Goal: Information Seeking & Learning: Learn about a topic

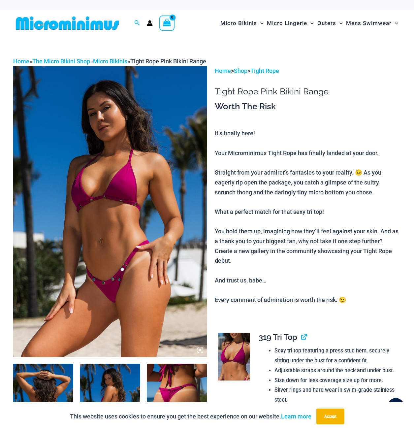
click at [114, 173] on img at bounding box center [110, 211] width 194 height 291
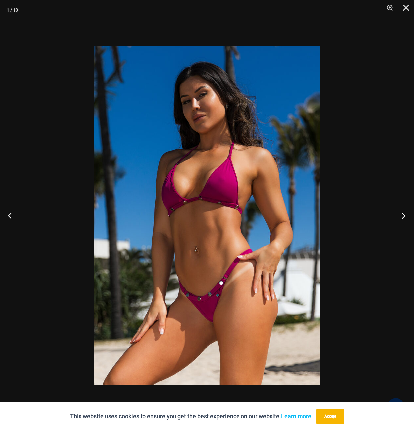
click at [404, 213] on button "Next" at bounding box center [401, 215] width 25 height 33
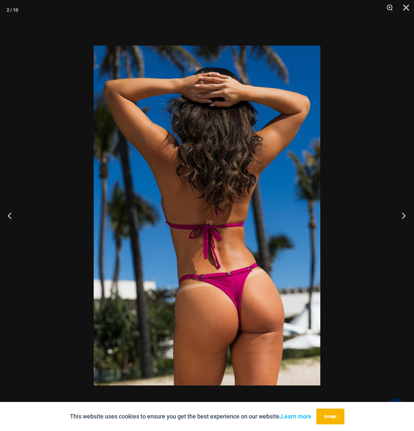
click at [404, 217] on button "Next" at bounding box center [401, 215] width 25 height 33
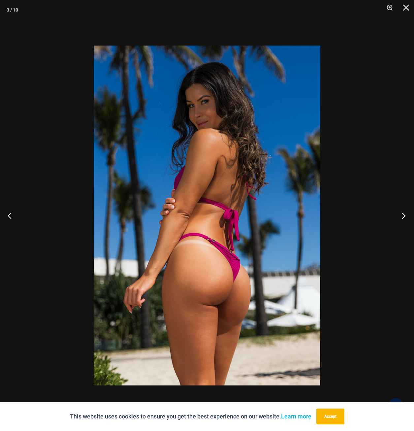
click at [404, 217] on button "Next" at bounding box center [401, 215] width 25 height 33
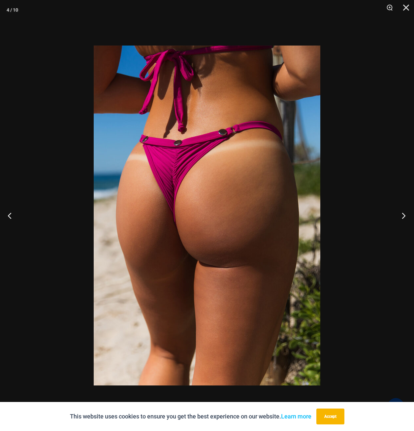
click at [400, 214] on button "Next" at bounding box center [401, 215] width 25 height 33
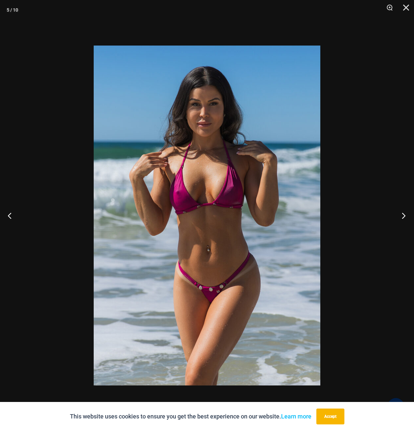
click at [404, 216] on button "Next" at bounding box center [401, 215] width 25 height 33
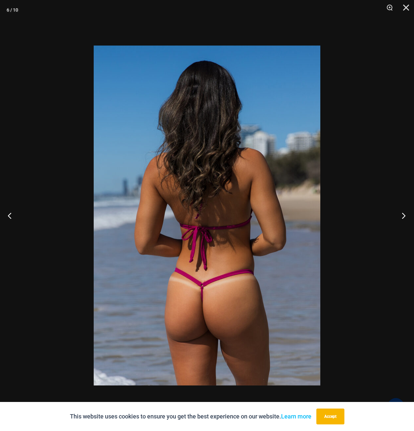
click at [404, 215] on button "Next" at bounding box center [401, 215] width 25 height 33
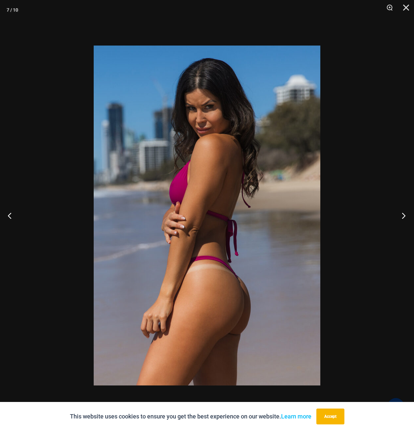
click at [404, 215] on button "Next" at bounding box center [401, 215] width 25 height 33
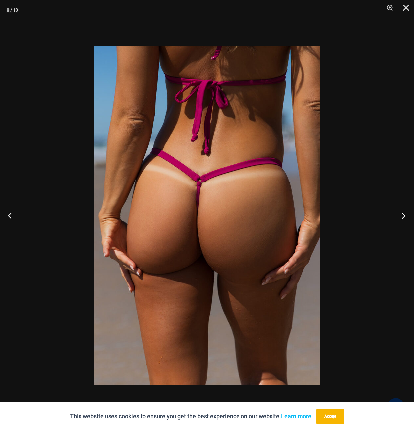
click at [400, 214] on button "Next" at bounding box center [401, 215] width 25 height 33
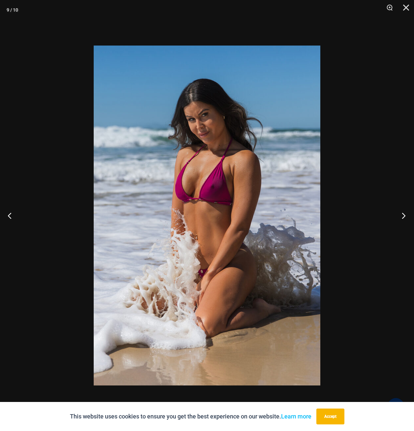
click at [400, 214] on button "Next" at bounding box center [401, 215] width 25 height 33
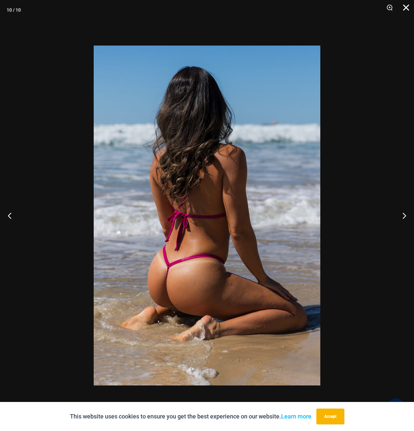
click at [406, 7] on button "Close" at bounding box center [404, 10] width 16 height 20
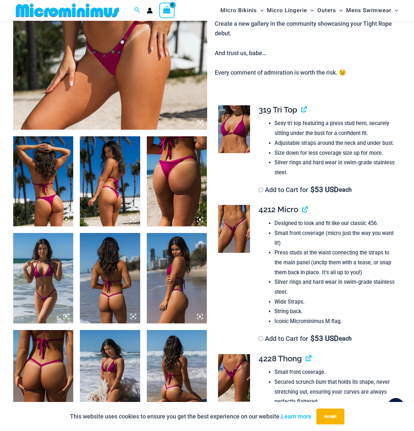
scroll to position [225, 0]
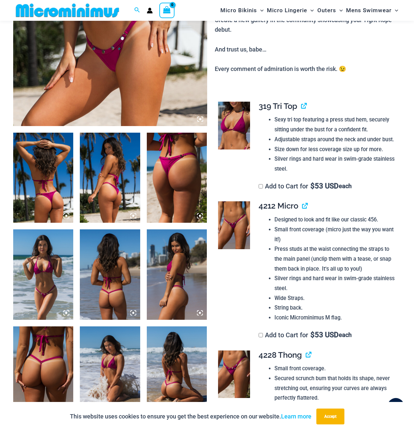
click at [231, 124] on img at bounding box center [234, 126] width 32 height 48
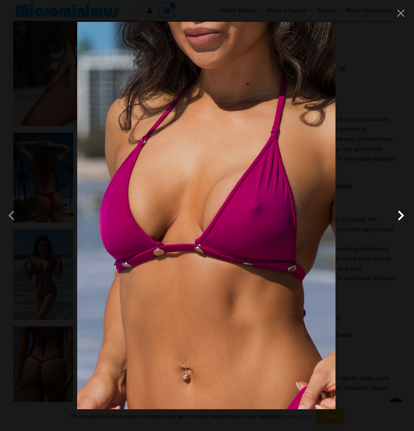
click at [400, 216] on span at bounding box center [401, 216] width 20 height 20
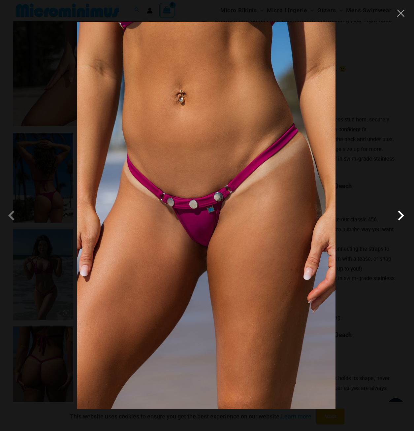
click at [401, 216] on span at bounding box center [401, 216] width 20 height 20
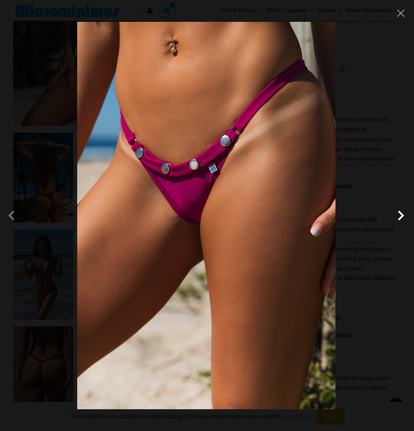
click at [401, 216] on span at bounding box center [401, 216] width 20 height 20
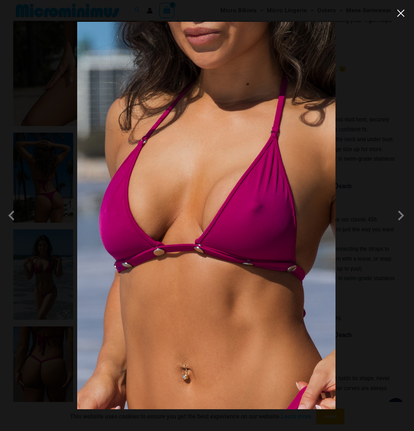
click at [404, 16] on button "Close" at bounding box center [401, 13] width 10 height 10
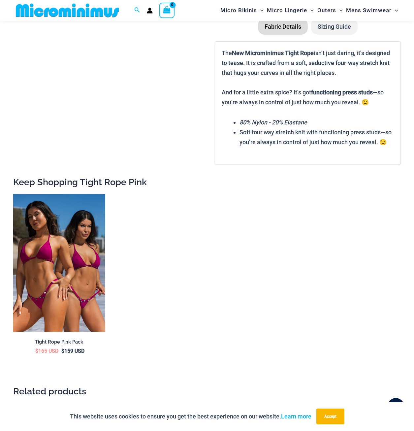
scroll to position [918, 0]
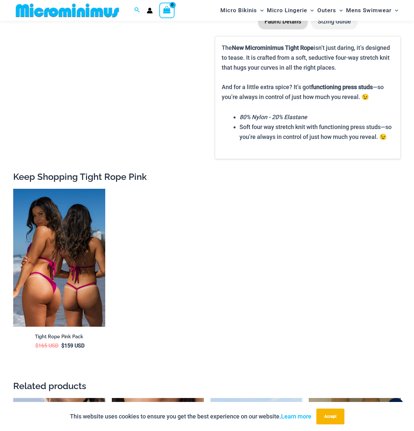
click at [65, 269] on img at bounding box center [59, 258] width 92 height 138
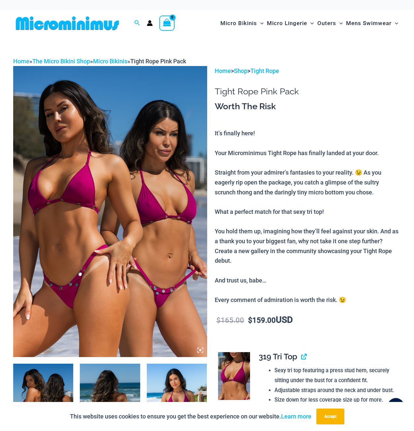
click at [78, 224] on img at bounding box center [110, 211] width 194 height 291
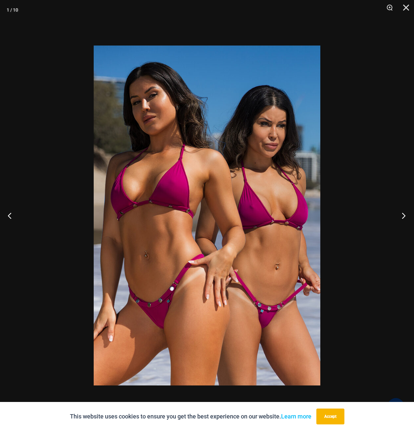
click at [402, 217] on button "Next" at bounding box center [401, 215] width 25 height 33
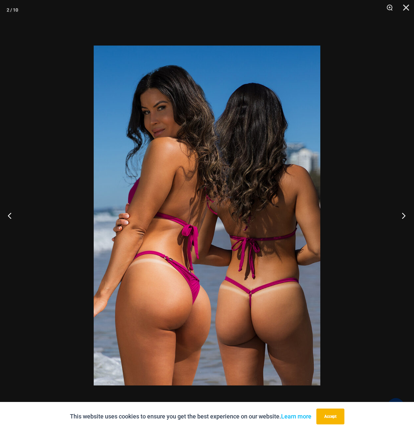
click at [404, 212] on button "Next" at bounding box center [401, 215] width 25 height 33
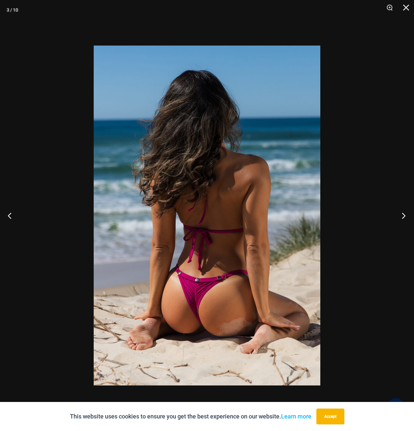
click at [404, 212] on button "Next" at bounding box center [401, 215] width 25 height 33
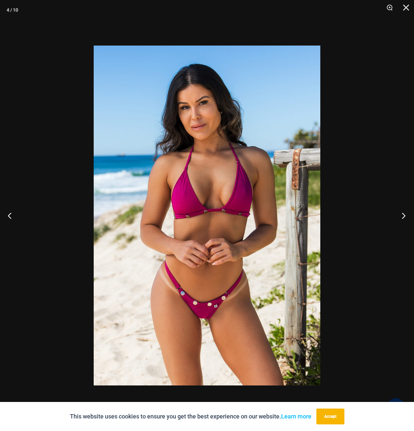
click at [404, 212] on button "Next" at bounding box center [401, 215] width 25 height 33
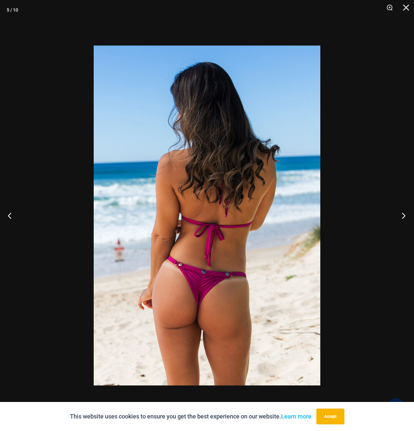
click at [404, 212] on button "Next" at bounding box center [401, 215] width 25 height 33
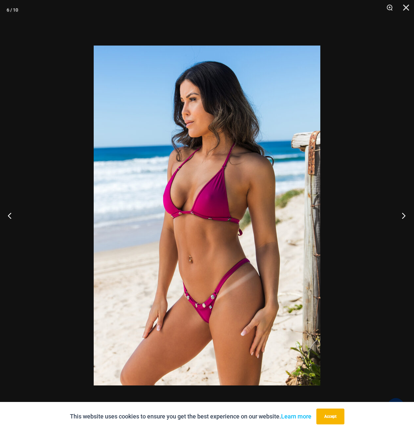
click at [404, 212] on button "Next" at bounding box center [401, 215] width 25 height 33
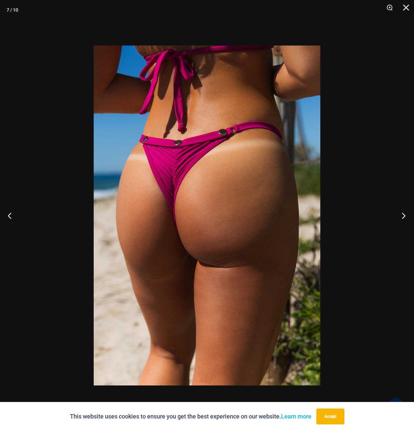
click at [400, 213] on button "Next" at bounding box center [401, 215] width 25 height 33
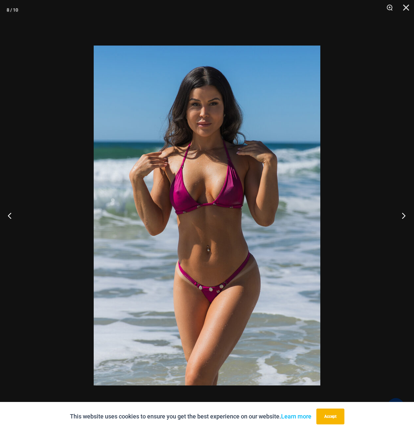
click at [401, 215] on button "Next" at bounding box center [401, 215] width 25 height 33
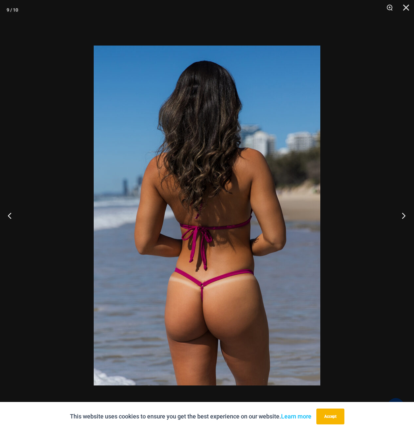
click at [401, 215] on button "Next" at bounding box center [401, 215] width 25 height 33
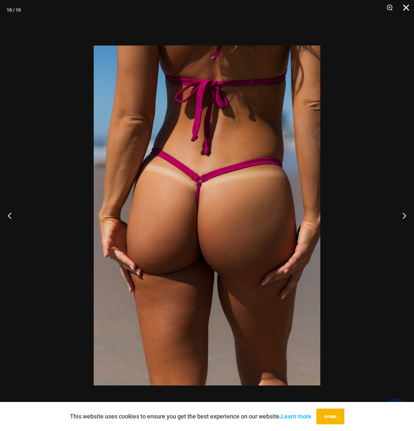
click at [408, 9] on button "Close" at bounding box center [404, 10] width 16 height 20
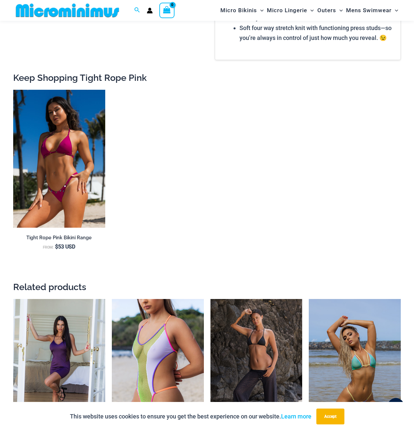
scroll to position [1215, 0]
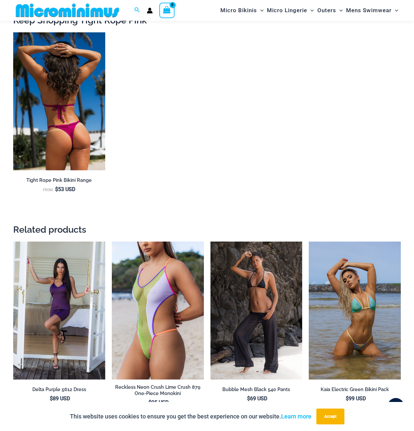
click at [67, 123] on img at bounding box center [59, 101] width 92 height 138
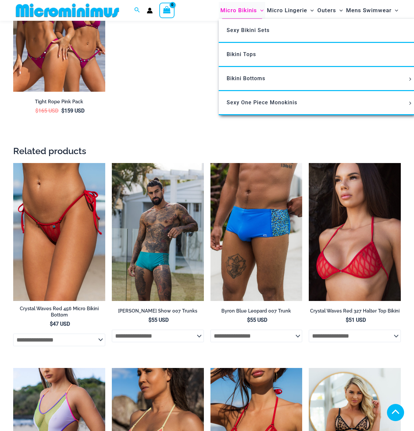
scroll to position [1153, 0]
click at [238, 10] on span "Micro Bikinis" at bounding box center [238, 10] width 37 height 17
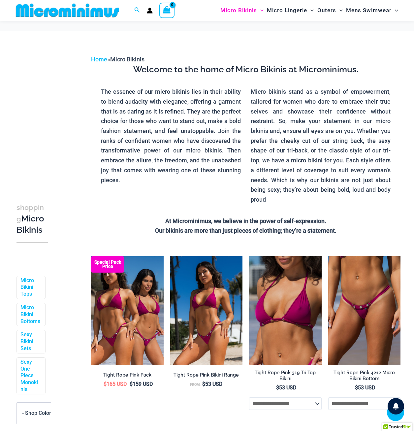
scroll to position [132, 0]
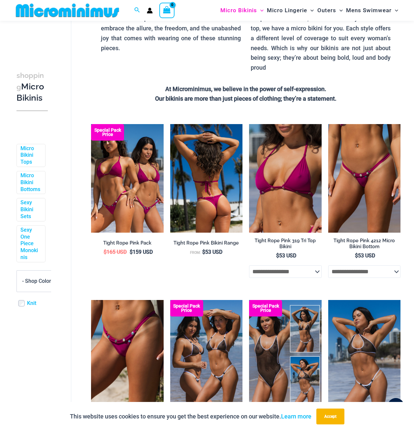
click at [209, 183] on img at bounding box center [206, 178] width 72 height 109
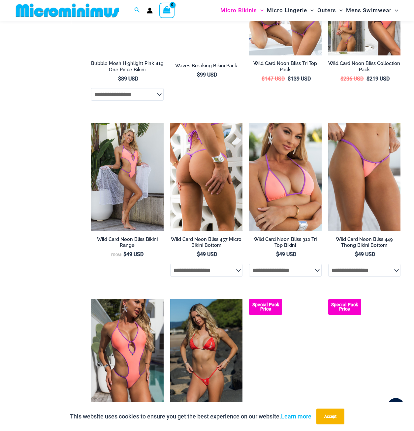
scroll to position [1386, 0]
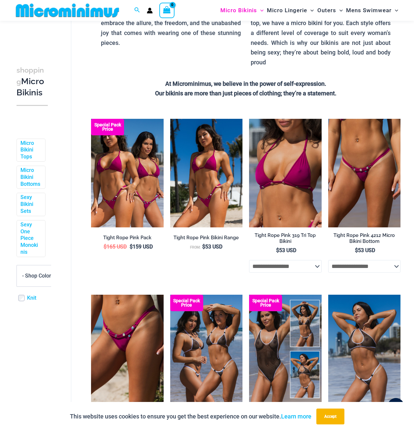
scroll to position [192, 0]
